Goal: Task Accomplishment & Management: Manage account settings

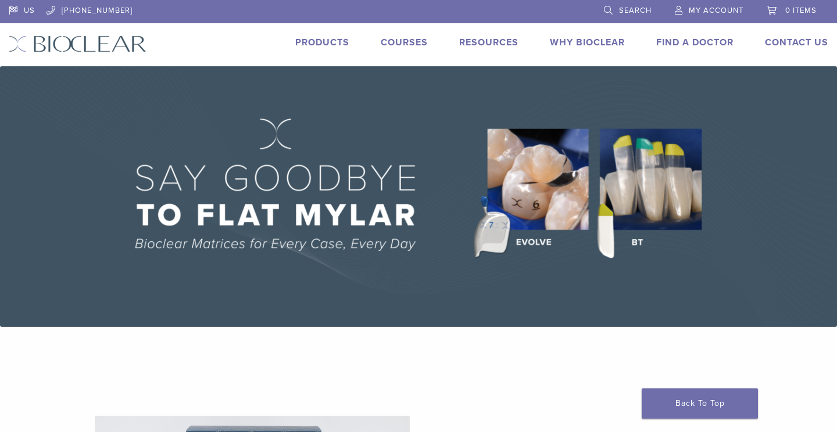
click at [716, 12] on span "My Account" at bounding box center [716, 10] width 55 height 9
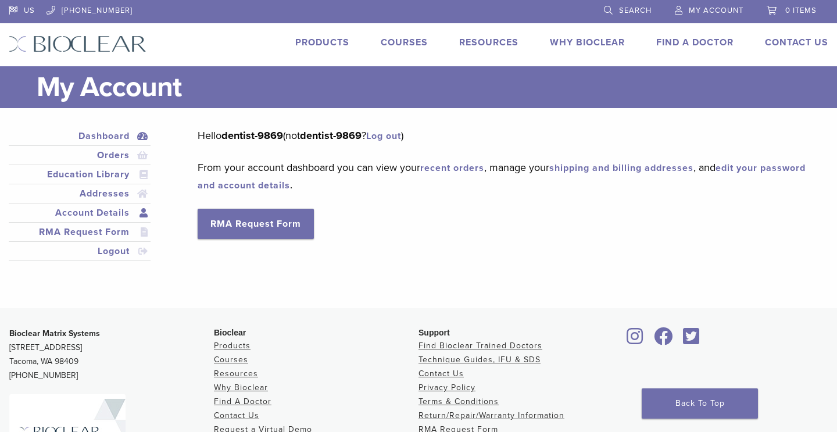
click at [110, 207] on link "Account Details" at bounding box center [79, 213] width 137 height 14
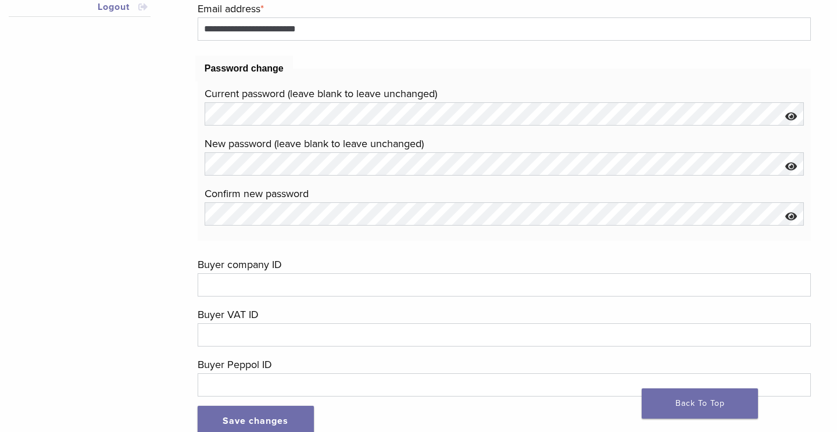
scroll to position [245, 0]
click at [788, 112] on button "Show password" at bounding box center [791, 117] width 25 height 30
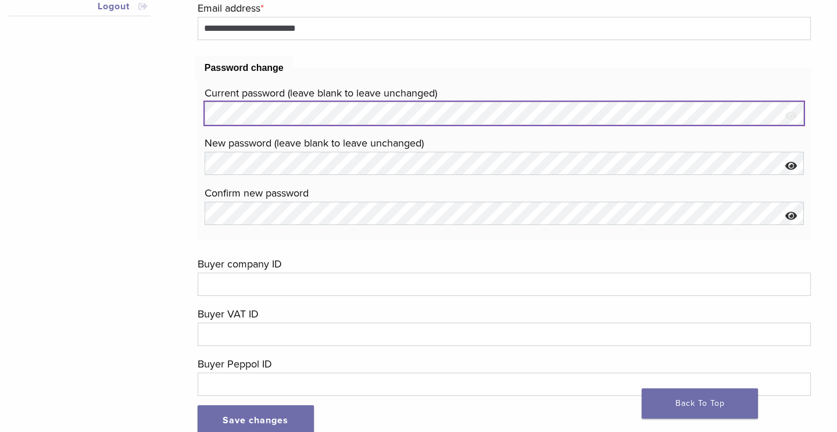
click at [201, 111] on fieldset "Password change Current password (leave blank to leave unchanged) New password …" at bounding box center [504, 147] width 613 height 185
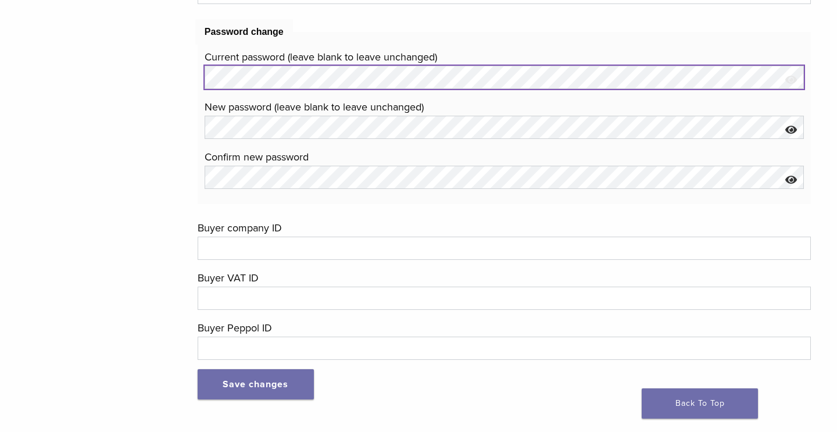
scroll to position [0, 0]
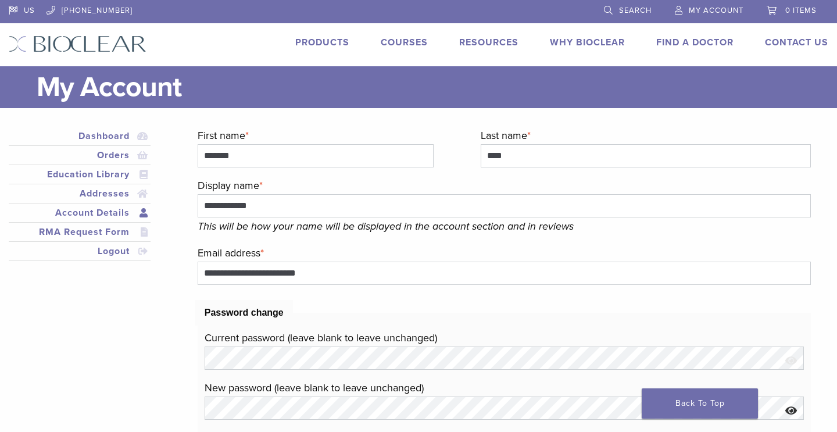
click at [711, 10] on span "My Account" at bounding box center [716, 10] width 55 height 9
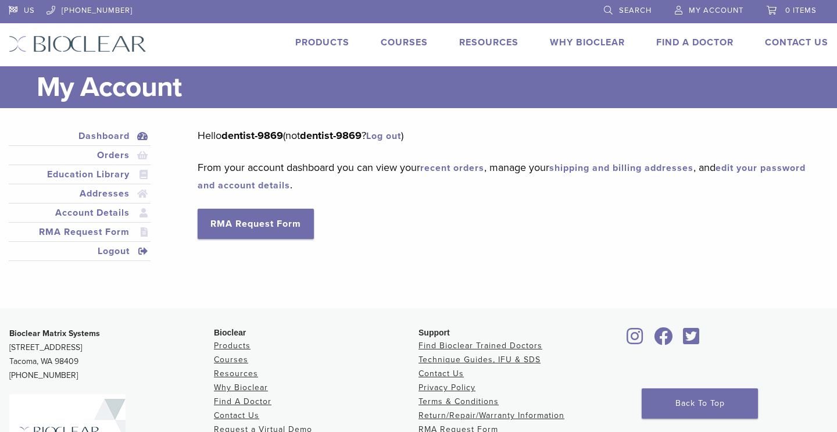
click at [115, 252] on link "Logout" at bounding box center [79, 251] width 137 height 14
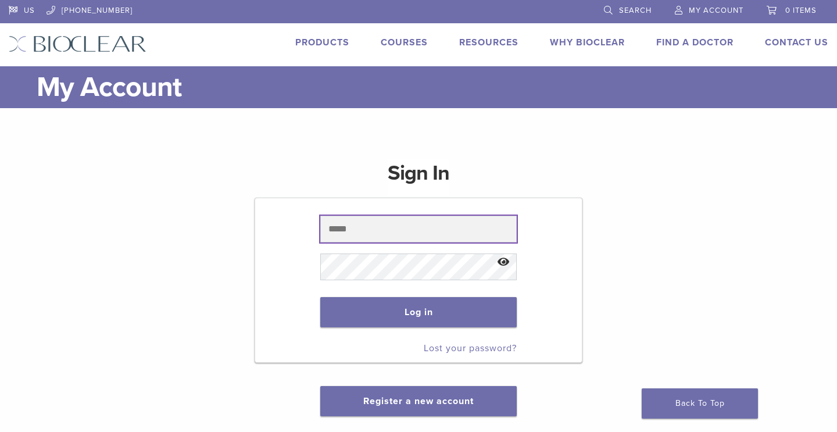
type input "**********"
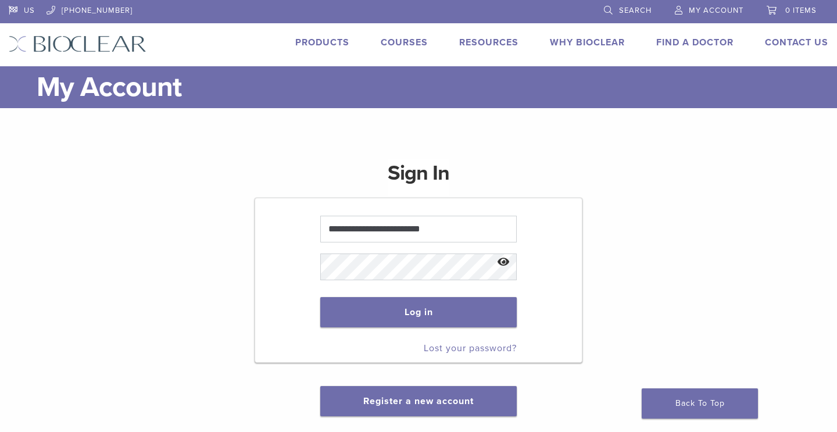
click at [501, 260] on button "Show password" at bounding box center [503, 263] width 25 height 30
click at [283, 268] on form "**********" at bounding box center [419, 280] width 328 height 165
click at [412, 320] on button "Log in" at bounding box center [418, 312] width 196 height 30
